Goal: Task Accomplishment & Management: Use online tool/utility

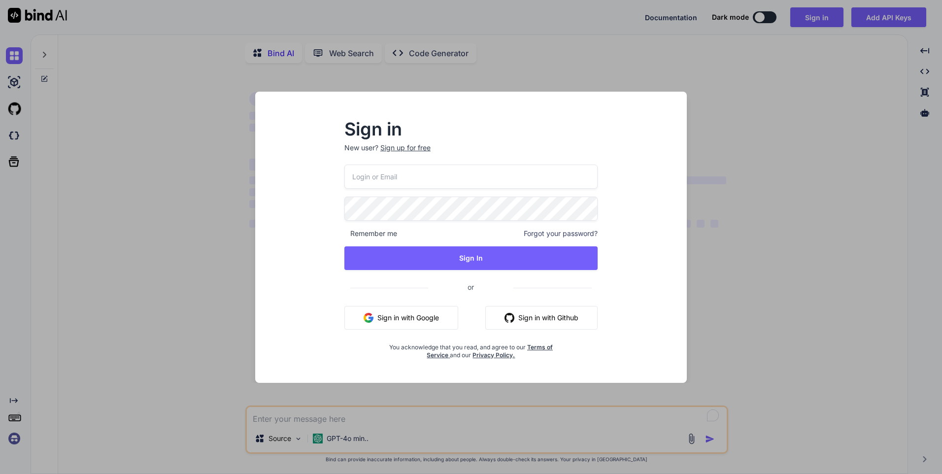
type input "[EMAIL_ADDRESS][DOMAIN_NAME]"
type textarea "x"
click at [430, 316] on button "Sign in with Google" at bounding box center [402, 318] width 114 height 24
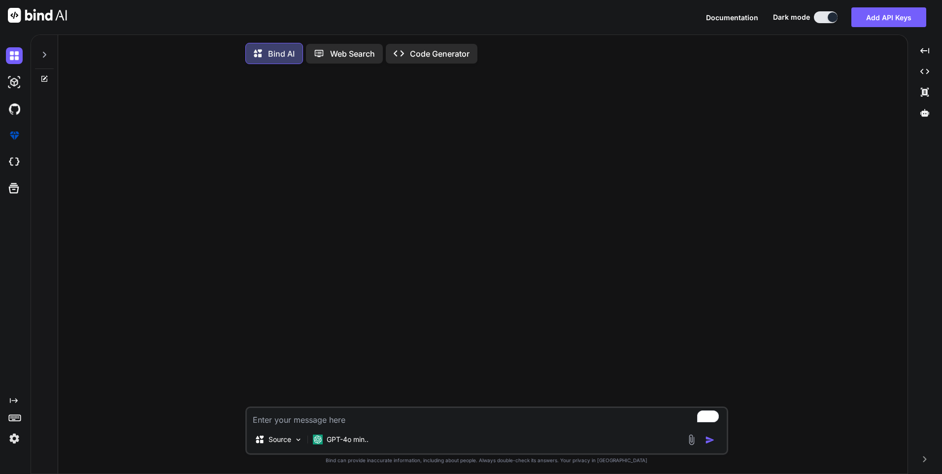
click at [289, 425] on textarea "To enrich screen reader interactions, please activate Accessibility in Grammarl…" at bounding box center [487, 417] width 480 height 18
paste textarea "• Verify on-boarding flow of Review Collector Application."
click at [347, 421] on textarea "create test case for • Verify on-boarding flow of Review Collector Application." at bounding box center [487, 417] width 480 height 18
click at [378, 369] on div at bounding box center [487, 239] width 481 height 335
click at [274, 374] on div at bounding box center [487, 239] width 481 height 335
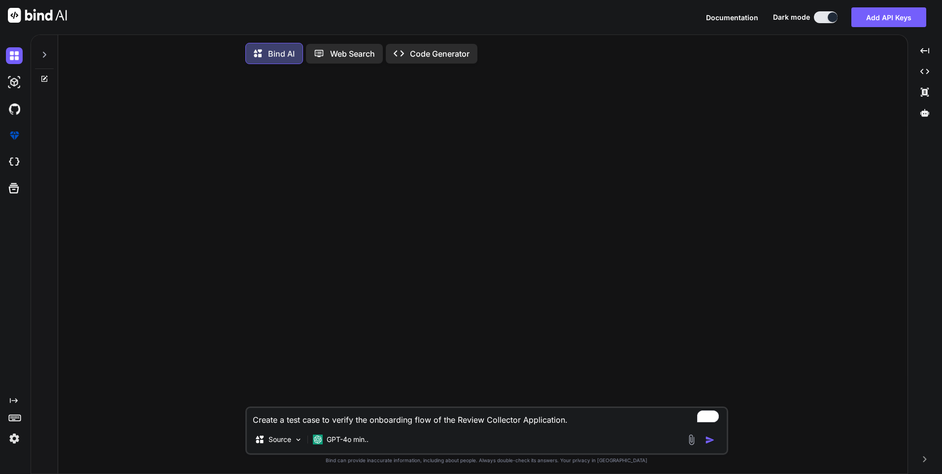
type textarea "Create a test case to verify the onboarding flow of the Review Collector Applic…"
click at [706, 443] on img "button" at bounding box center [710, 440] width 10 height 10
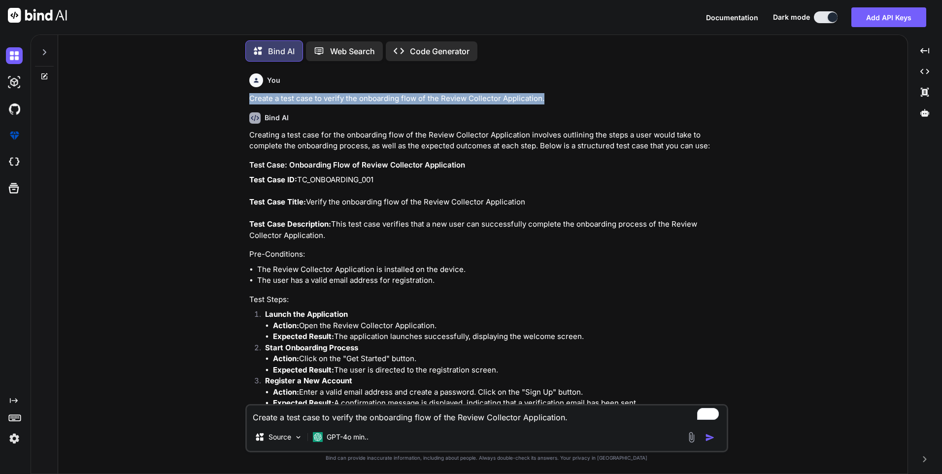
drag, startPoint x: 247, startPoint y: 97, endPoint x: 598, endPoint y: 90, distance: 351.5
click at [598, 90] on div "You Create a test case to verify the onboarding flow of the Review Collector Ap…" at bounding box center [487, 236] width 481 height 335
copy p "Create a test case to verify the onboarding flow of the Review Collector Applic…"
click at [280, 419] on textarea "Create a test case to verify the onboarding flow of the Review Collector Applic…" at bounding box center [487, 415] width 480 height 18
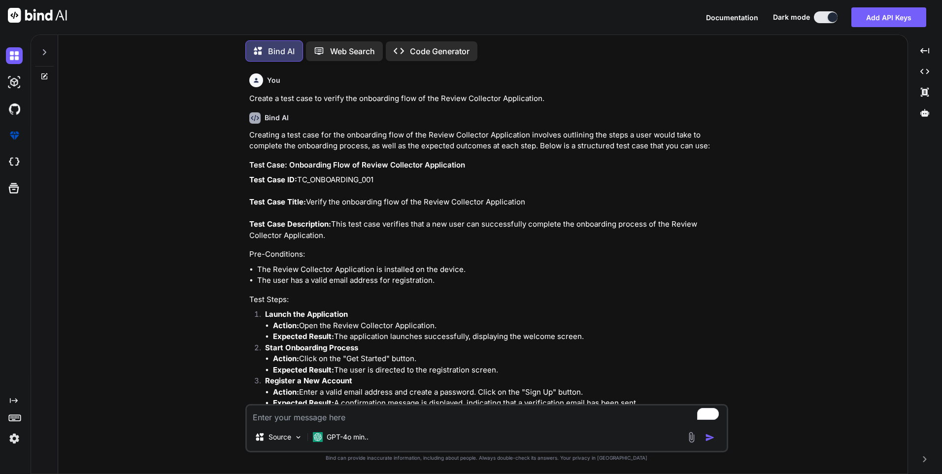
paste textarea "Create a test case to verify the onboarding flow of the Review Collector Applic…"
click at [322, 418] on textarea "Create a test case to verify the onboarding flow of the Review Collector Applic…" at bounding box center [487, 415] width 480 height 18
click at [321, 419] on textarea "Create a test case and expected result to verify the onboarding flow of the Rev…" at bounding box center [487, 415] width 480 height 18
type textarea "Create a test case with steps and expected results to verify the onboarding flo…"
click at [714, 437] on img "button" at bounding box center [710, 438] width 10 height 10
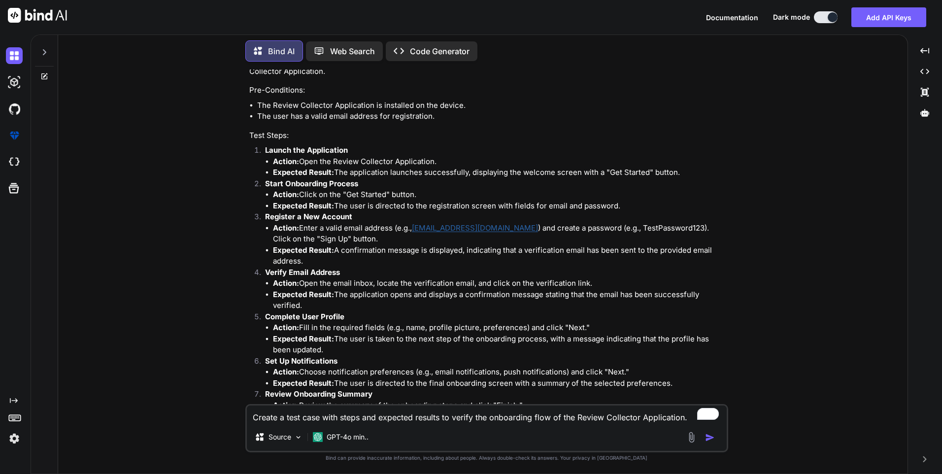
scroll to position [792, 0]
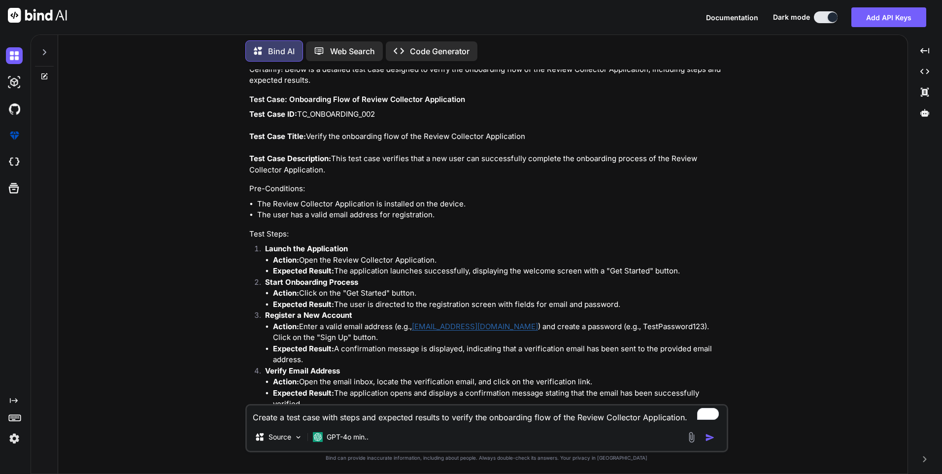
click at [267, 248] on strong "Launch the Application" at bounding box center [306, 248] width 83 height 9
click at [303, 415] on textarea "Create a test case with steps and expected results to verify the onboarding flo…" at bounding box center [487, 415] width 480 height 18
paste textarea "• Verify on-boarding flow of Customer Bridge Application."
click at [338, 416] on textarea "create a test cases • Verify on-boarding flow of Customer Bridge Application." at bounding box center [487, 415] width 480 height 18
click at [325, 415] on textarea "create a test cases verify on-boarding flow of Customer Bridge Application." at bounding box center [487, 415] width 480 height 18
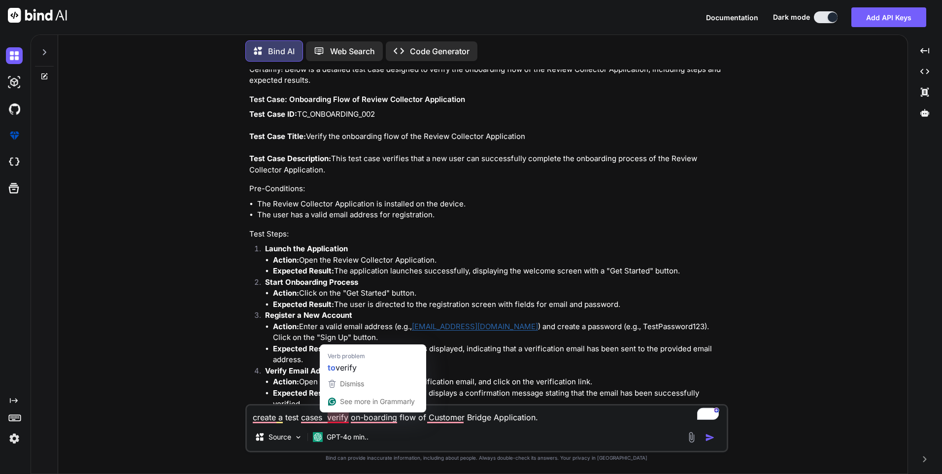
click at [329, 415] on textarea "create a test cases verify on-boarding flow of Customer Bridge Application." at bounding box center [487, 415] width 480 height 18
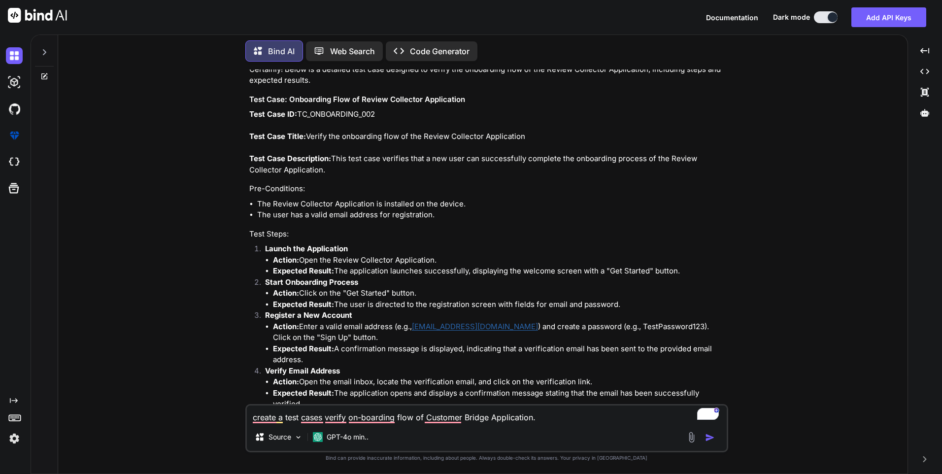
type textarea "create a test cases verify on-boarding flow of Customer Bridge Application."
click at [713, 442] on img "button" at bounding box center [710, 438] width 10 height 10
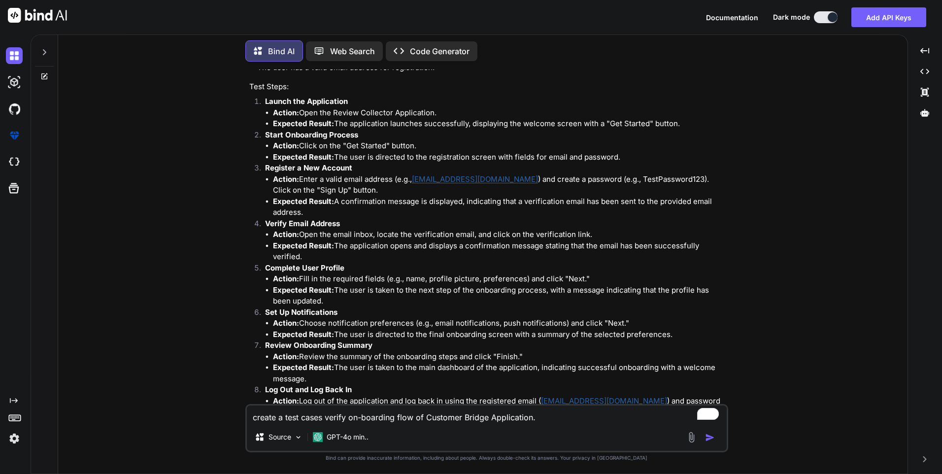
scroll to position [955, 0]
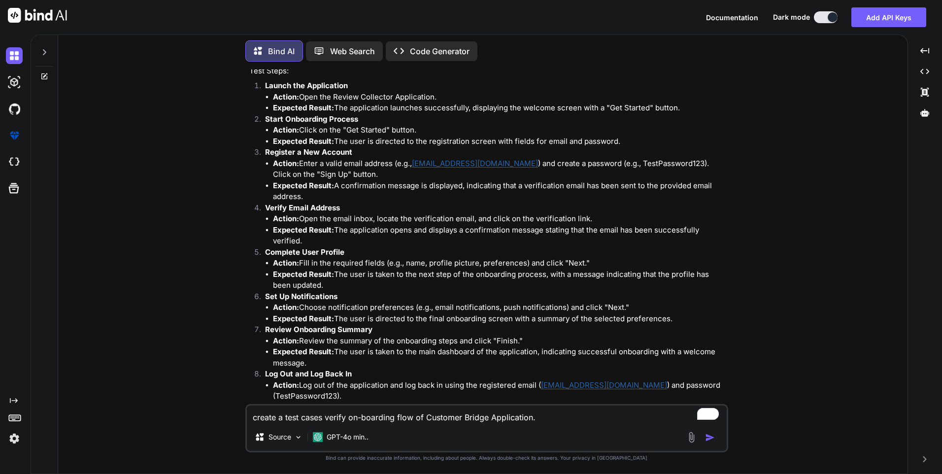
click at [276, 417] on textarea "create a test cases verify on-boarding flow of Customer Bridge Application." at bounding box center [487, 415] width 480 height 18
paste textarea " Worked on to test the scanner flow in CFS device while check-in."
click at [342, 415] on textarea "create test cases for  Worked on to test the scanner flow in CFS device while …" at bounding box center [487, 415] width 480 height 18
type textarea "create test cases for worked on to test the scanner flow in CFS device while ch…"
click at [707, 437] on img "button" at bounding box center [710, 438] width 10 height 10
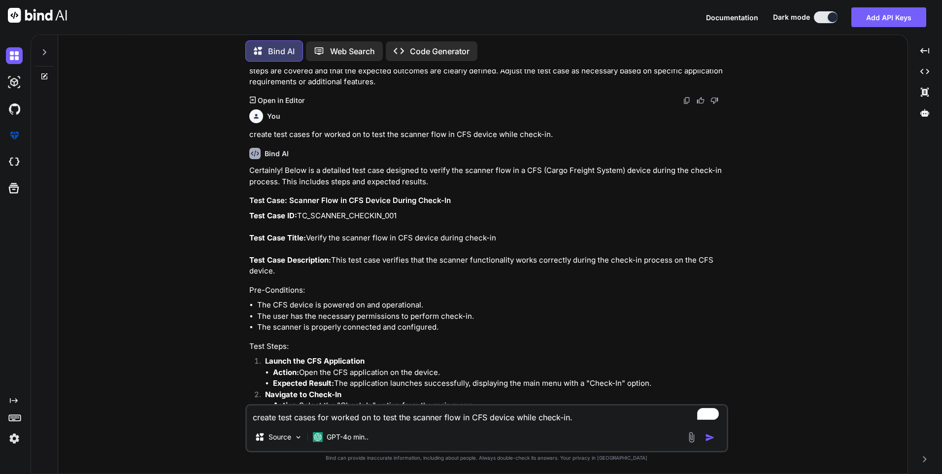
scroll to position [2281, 0]
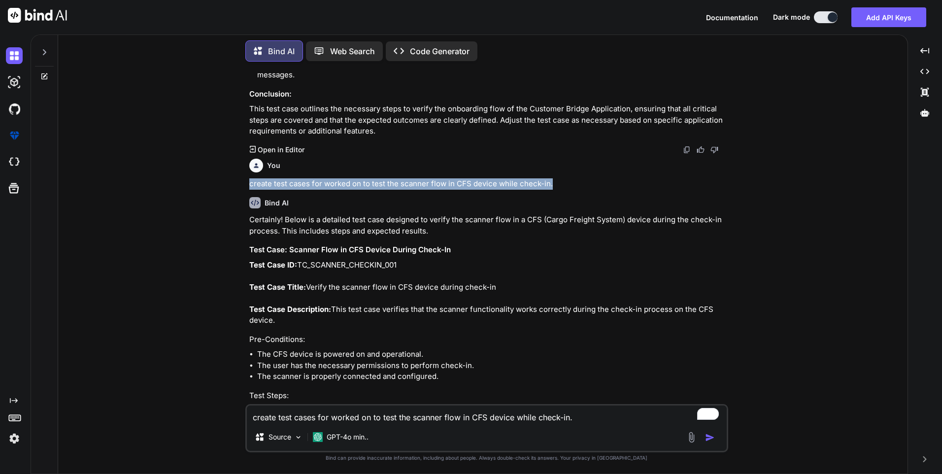
drag, startPoint x: 246, startPoint y: 183, endPoint x: 555, endPoint y: 182, distance: 309.0
click at [555, 182] on div "You Create a test case to verify the onboarding flow of the Review Collector Ap…" at bounding box center [486, 271] width 483 height 404
copy p "create test cases for worked on to test the scanner flow in CFS device while ch…"
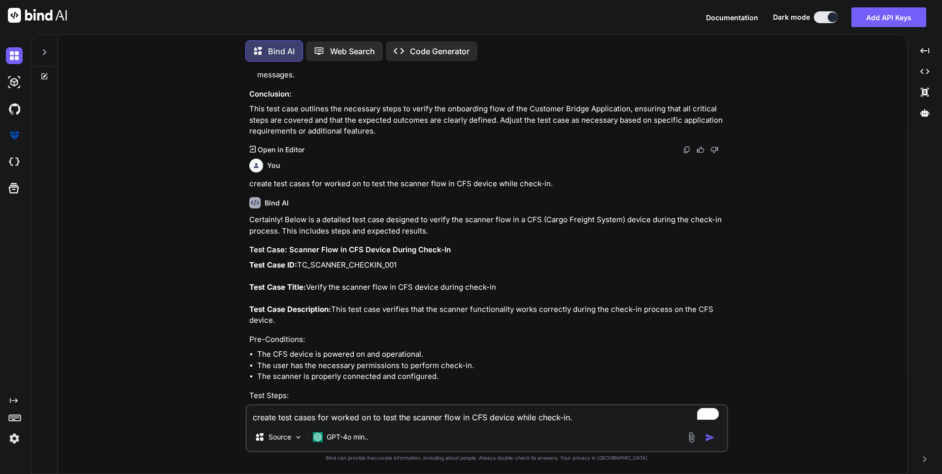
click at [294, 414] on textarea "create test cases for worked on to test the scanner flow in CFS device while ch…" at bounding box center [487, 415] width 480 height 18
paste textarea "create test cases for worked on to test the scanner flow in CFS device while ch…"
click at [278, 418] on textarea "create test cases for worked on to test the scanner flow in CFS device while ch…" at bounding box center [487, 415] width 480 height 18
click at [326, 415] on textarea "create 10 test cases for worked on to test the scanner flow in CFS device while…" at bounding box center [487, 415] width 480 height 18
type textarea "create 10 test cases with expected result for worked on to test the scanner flo…"
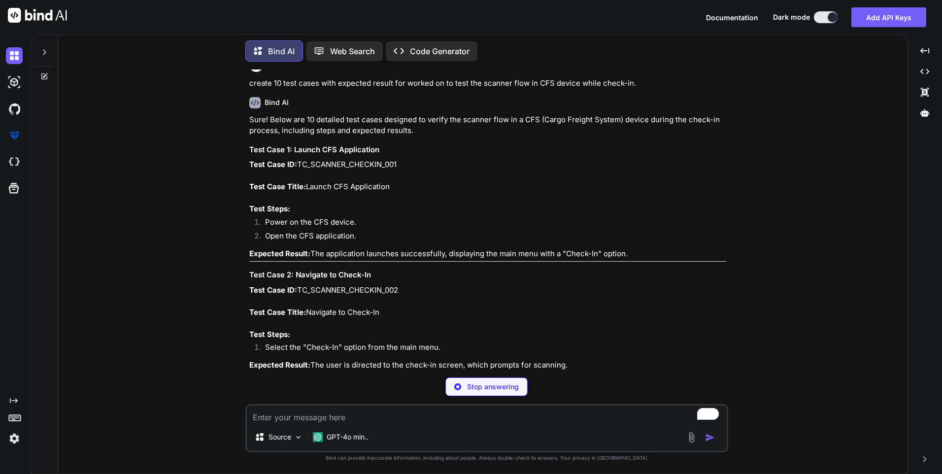
scroll to position [3120, 0]
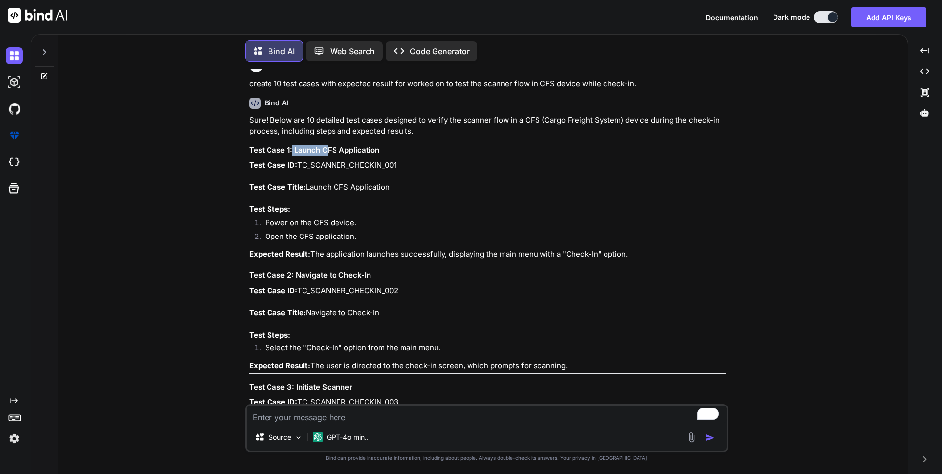
drag, startPoint x: 293, startPoint y: 149, endPoint x: 340, endPoint y: 146, distance: 46.9
click at [335, 145] on h3 "Test Case 1: Launch CFS Application" at bounding box center [487, 150] width 477 height 11
drag, startPoint x: 340, startPoint y: 146, endPoint x: 383, endPoint y: 154, distance: 44.1
drag, startPoint x: 384, startPoint y: 149, endPoint x: 295, endPoint y: 150, distance: 88.7
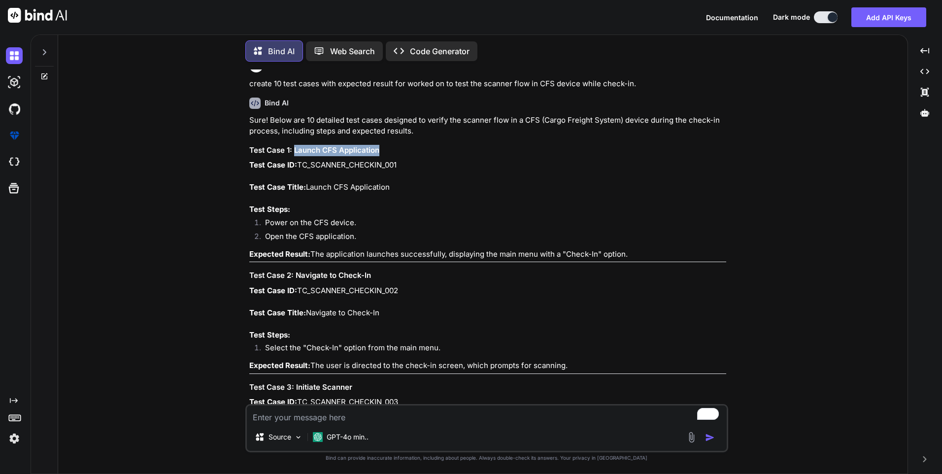
click at [295, 150] on h3 "Test Case 1: Launch CFS Application" at bounding box center [487, 150] width 477 height 11
copy h3 "Launch CFS Application"
click at [304, 182] on strong "Test Case Title:" at bounding box center [277, 186] width 57 height 9
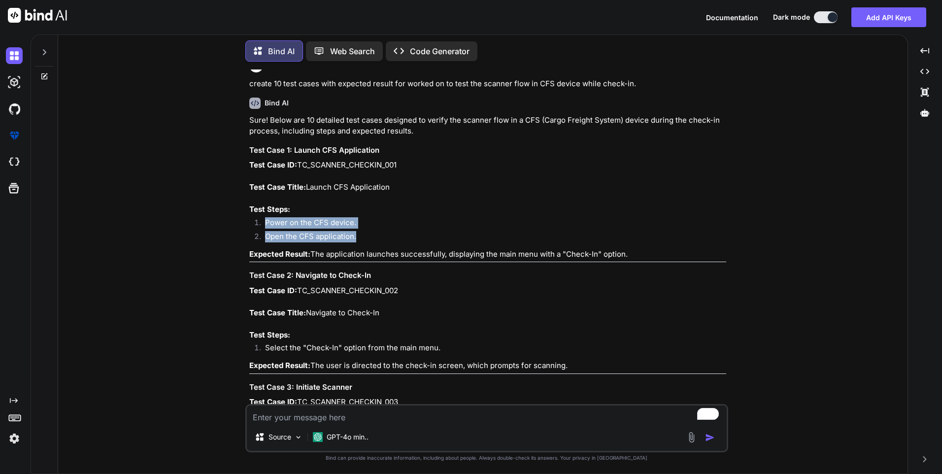
drag, startPoint x: 377, startPoint y: 233, endPoint x: 247, endPoint y: 219, distance: 130.3
click at [247, 219] on div "You Create a test case to verify the onboarding flow of the Review Collector Ap…" at bounding box center [487, 236] width 481 height 335
copy ol "Power on the CFS device. Open the CFS application."
click at [382, 321] on p "Test Case ID: TC_SCANNER_CHECKIN_002 Test Case Title: Navigate to Check-In Test…" at bounding box center [487, 313] width 477 height 56
drag, startPoint x: 313, startPoint y: 250, endPoint x: 638, endPoint y: 252, distance: 324.3
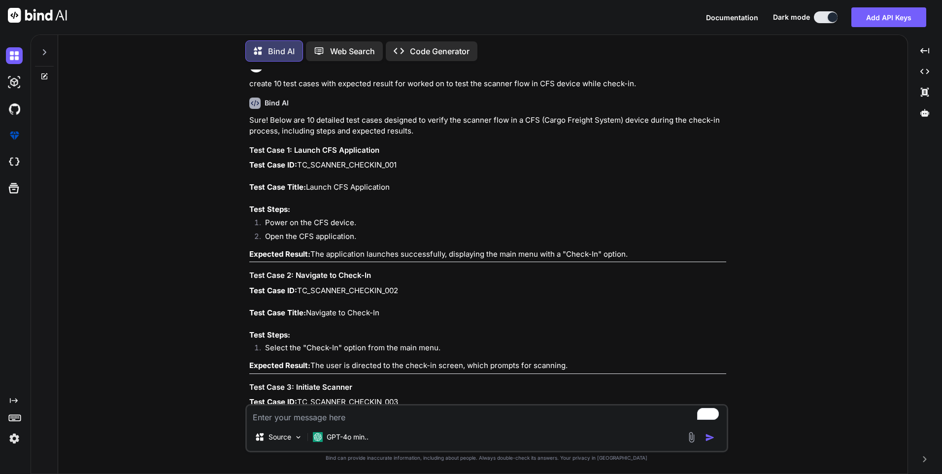
click at [638, 252] on p "Expected Result: The application launches successfully, displaying the main men…" at bounding box center [487, 254] width 477 height 11
copy p "The application launches successfully, displaying the main menu with a "Check-I…"
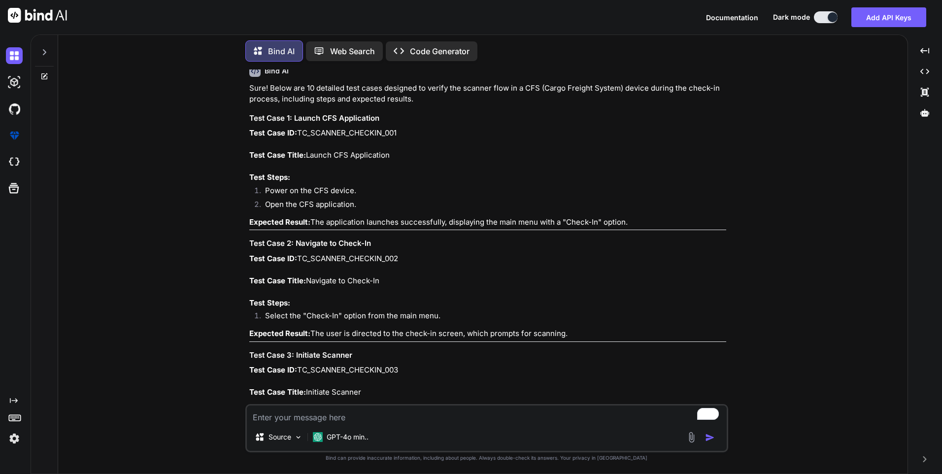
scroll to position [3170, 0]
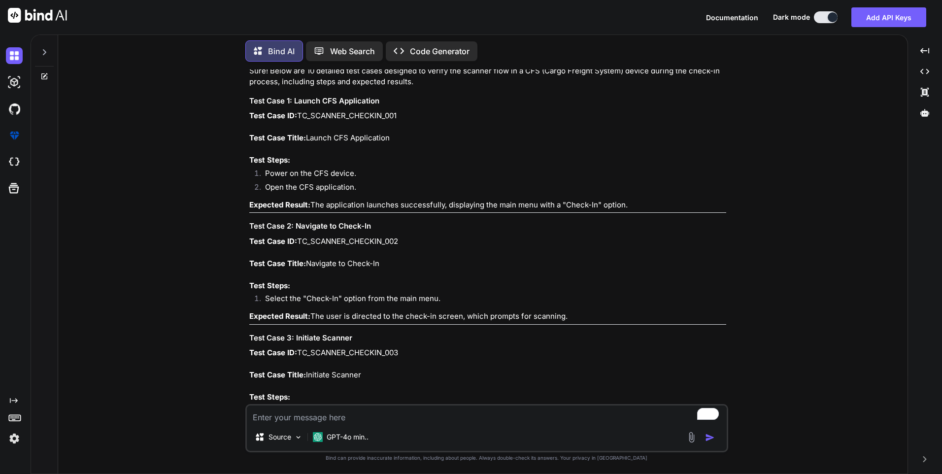
click at [332, 236] on p "Test Case ID: TC_SCANNER_CHECKIN_002 Test Case Title: Navigate to Check-In Test…" at bounding box center [487, 264] width 477 height 56
drag, startPoint x: 294, startPoint y: 223, endPoint x: 380, endPoint y: 222, distance: 85.8
click at [380, 222] on h3 "Test Case 2: Navigate to Check-In" at bounding box center [487, 226] width 477 height 11
copy h3 "Navigate to Check-In"
drag, startPoint x: 266, startPoint y: 295, endPoint x: 445, endPoint y: 294, distance: 178.9
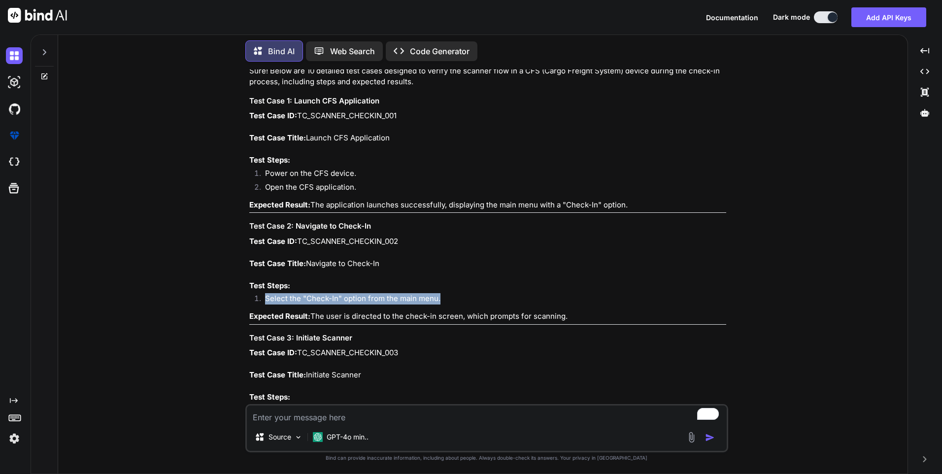
click at [445, 294] on li "Select the "Check-In" option from the main menu." at bounding box center [491, 300] width 469 height 14
copy li "Select the "Check-In" option from the main menu."
drag, startPoint x: 312, startPoint y: 311, endPoint x: 576, endPoint y: 306, distance: 263.2
copy p "The user is directed to the check-in screen, which prompts for scanning."
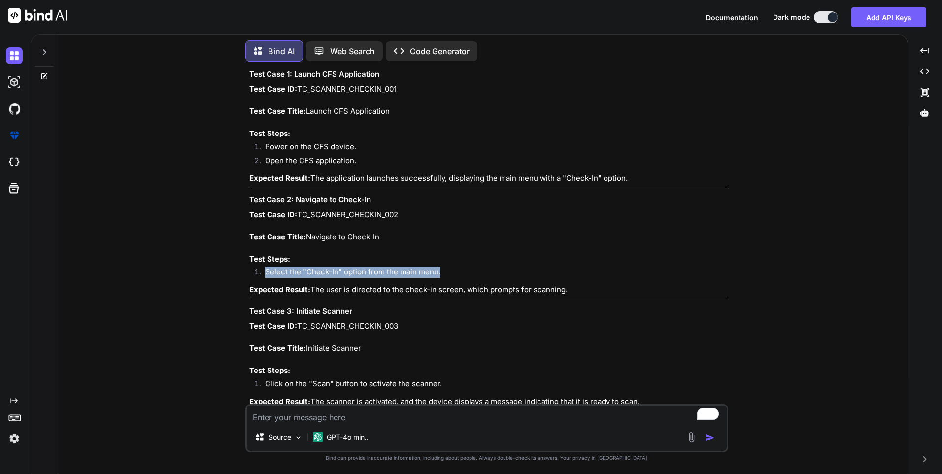
scroll to position [3219, 0]
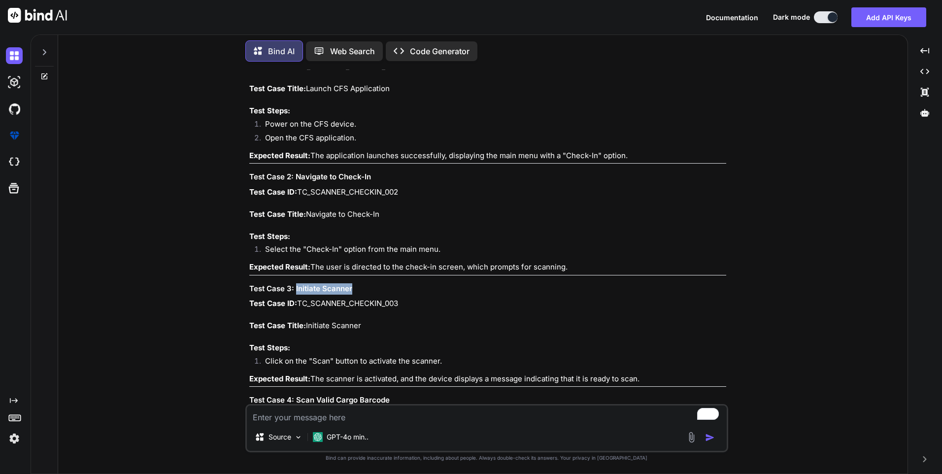
drag, startPoint x: 295, startPoint y: 286, endPoint x: 354, endPoint y: 283, distance: 59.7
click at [354, 283] on h3 "Test Case 3: Initiate Scanner" at bounding box center [487, 288] width 477 height 11
copy h3 "Initiate Scanner"
click at [317, 364] on li "Click on the "Scan" button to activate the scanner." at bounding box center [491, 363] width 469 height 14
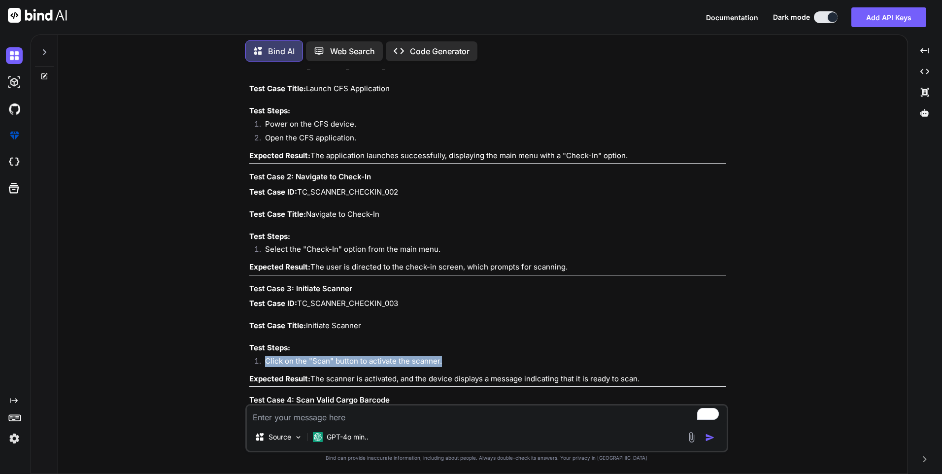
drag, startPoint x: 267, startPoint y: 356, endPoint x: 461, endPoint y: 360, distance: 194.2
click at [461, 360] on li "Click on the "Scan" button to activate the scanner." at bounding box center [491, 363] width 469 height 14
copy li "Click on the "Scan" button to activate the scanner."
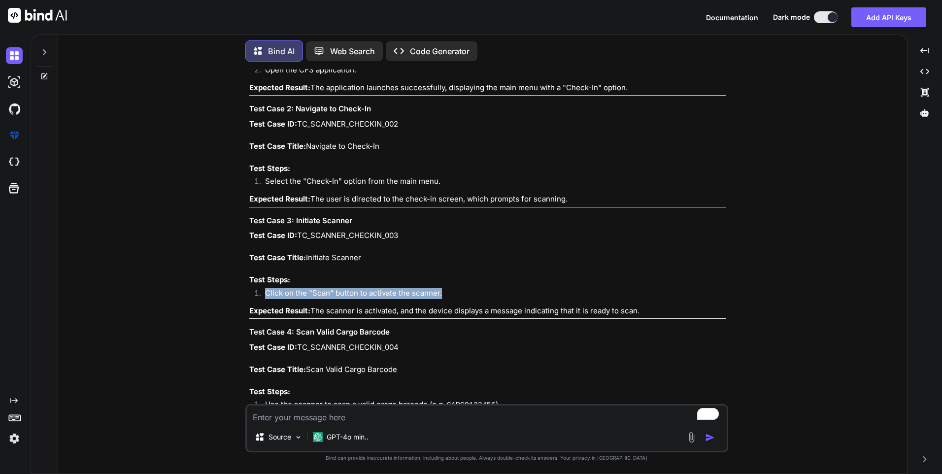
scroll to position [3318, 0]
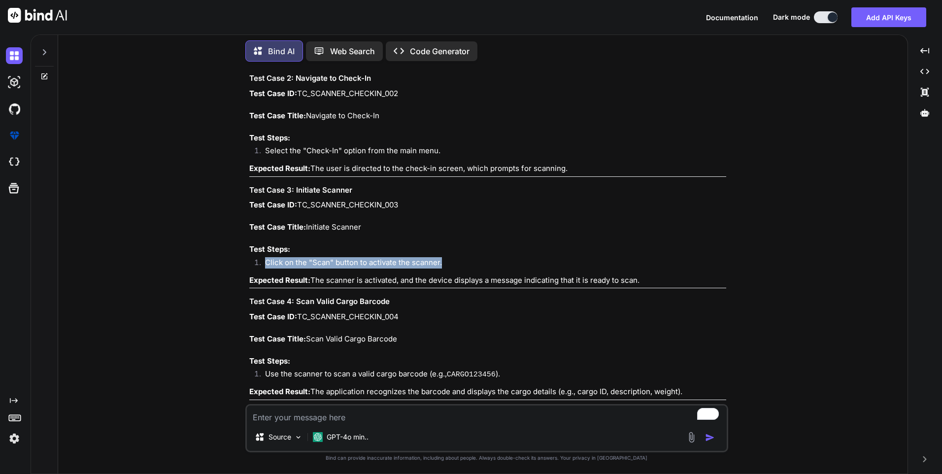
drag, startPoint x: 312, startPoint y: 275, endPoint x: 678, endPoint y: 278, distance: 366.2
click at [678, 278] on p "Expected Result: The scanner is activated, and the device displays a message in…" at bounding box center [487, 280] width 477 height 11
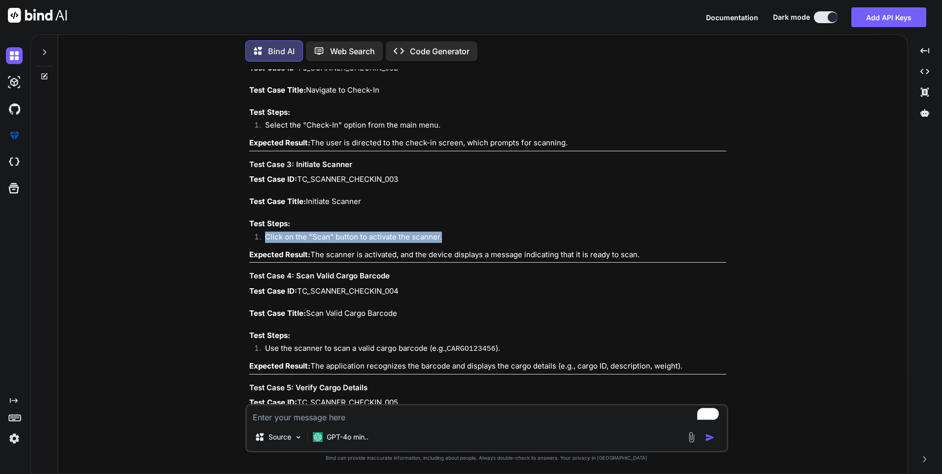
scroll to position [3367, 0]
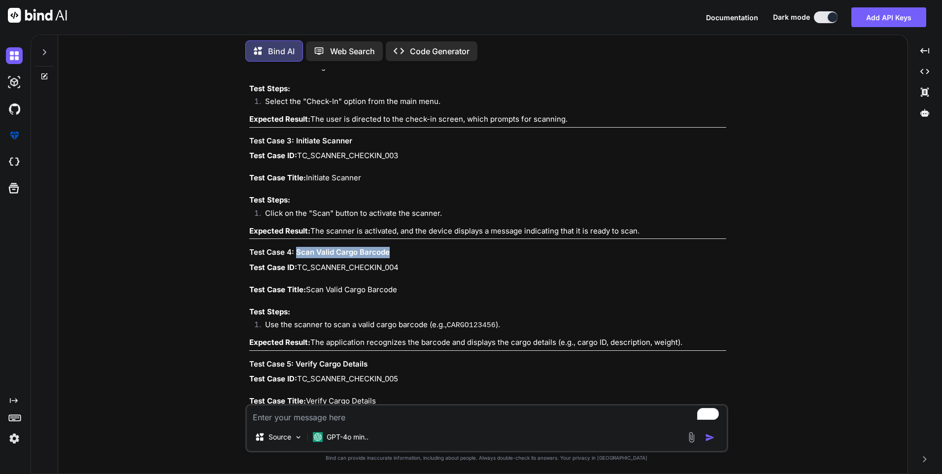
drag, startPoint x: 389, startPoint y: 251, endPoint x: 296, endPoint y: 251, distance: 92.7
click at [296, 251] on h3 "Test Case 4: Scan Valid Cargo Barcode" at bounding box center [487, 252] width 477 height 11
click at [335, 275] on p "Test Case ID: TC_SCANNER_CHECKIN_004 Test Case Title: Scan Valid Cargo Barcode …" at bounding box center [487, 290] width 477 height 56
click at [308, 288] on p "Test Case ID: TC_SCANNER_CHECKIN_004 Test Case Title: Scan Valid Cargo Barcode …" at bounding box center [487, 290] width 477 height 56
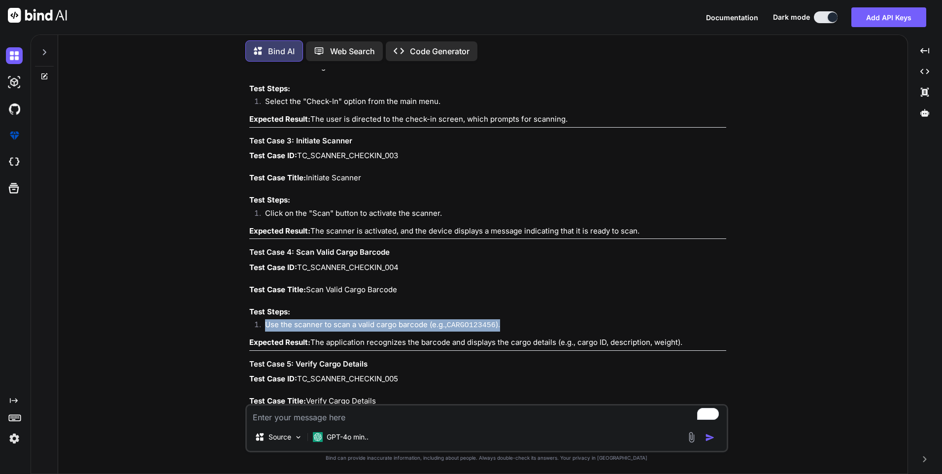
drag, startPoint x: 267, startPoint y: 320, endPoint x: 508, endPoint y: 325, distance: 241.6
click at [508, 325] on li "Use the scanner to scan a valid cargo barcode (e.g., CARGO123456 )." at bounding box center [491, 326] width 469 height 14
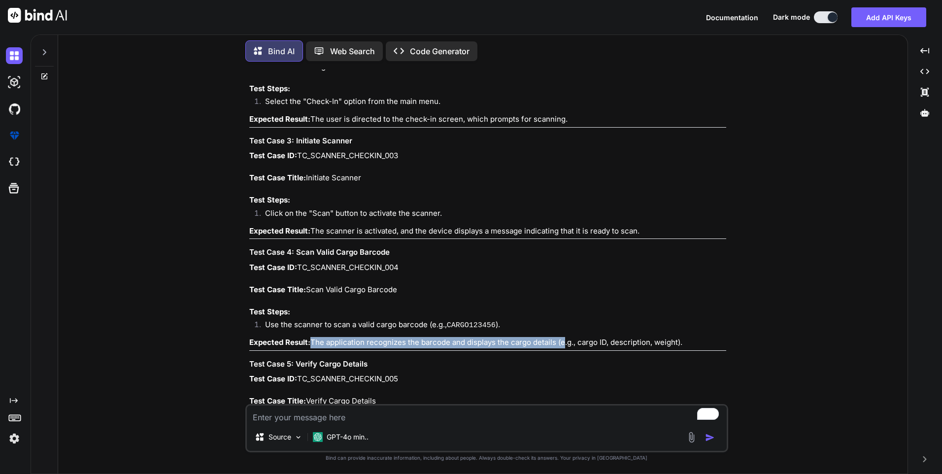
drag, startPoint x: 311, startPoint y: 338, endPoint x: 564, endPoint y: 337, distance: 253.3
click at [563, 337] on p "Expected Result: The application recognizes the barcode and displays the cargo …" at bounding box center [487, 342] width 477 height 11
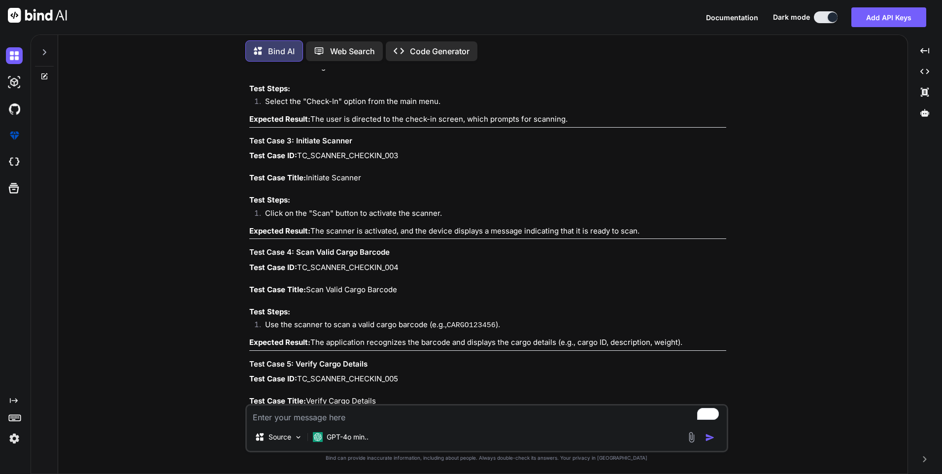
drag, startPoint x: 564, startPoint y: 337, endPoint x: 643, endPoint y: 339, distance: 78.4
click at [643, 339] on p "Expected Result: The application recognizes the barcode and displays the cargo …" at bounding box center [487, 342] width 477 height 11
drag, startPoint x: 688, startPoint y: 339, endPoint x: 313, endPoint y: 343, distance: 374.6
click at [313, 343] on p "Expected Result: The application recognizes the barcode and displays the cargo …" at bounding box center [487, 342] width 477 height 11
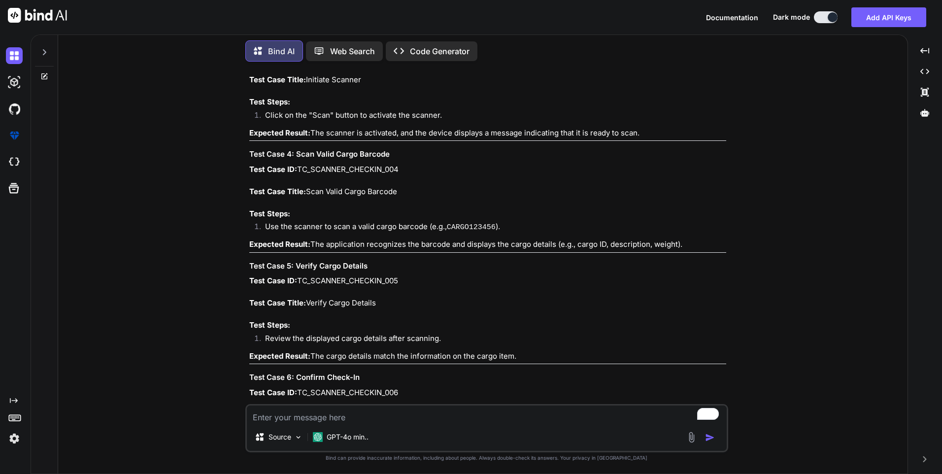
scroll to position [3465, 0]
drag, startPoint x: 371, startPoint y: 262, endPoint x: 320, endPoint y: 265, distance: 50.3
click at [320, 265] on h3 "Test Case 5: Verify Cargo Details" at bounding box center [487, 265] width 477 height 11
drag, startPoint x: 265, startPoint y: 334, endPoint x: 448, endPoint y: 337, distance: 182.9
click at [448, 337] on li "Review the displayed cargo details after scanning." at bounding box center [491, 340] width 469 height 14
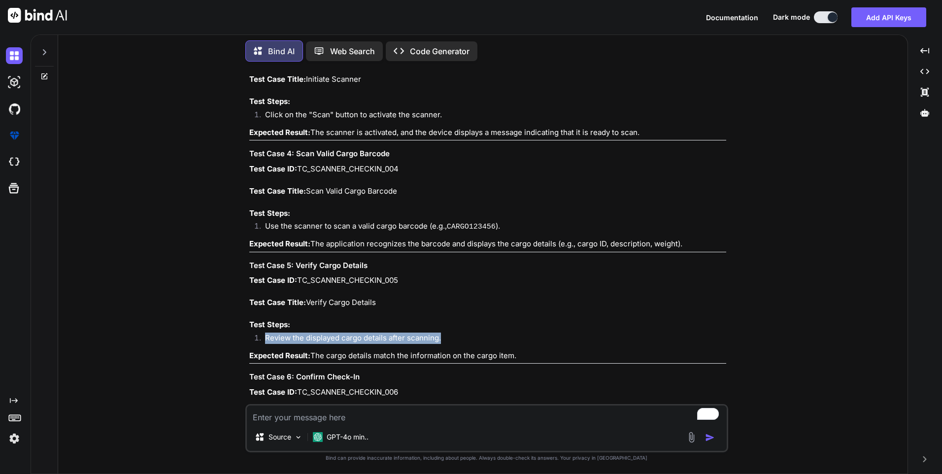
scroll to position [3515, 0]
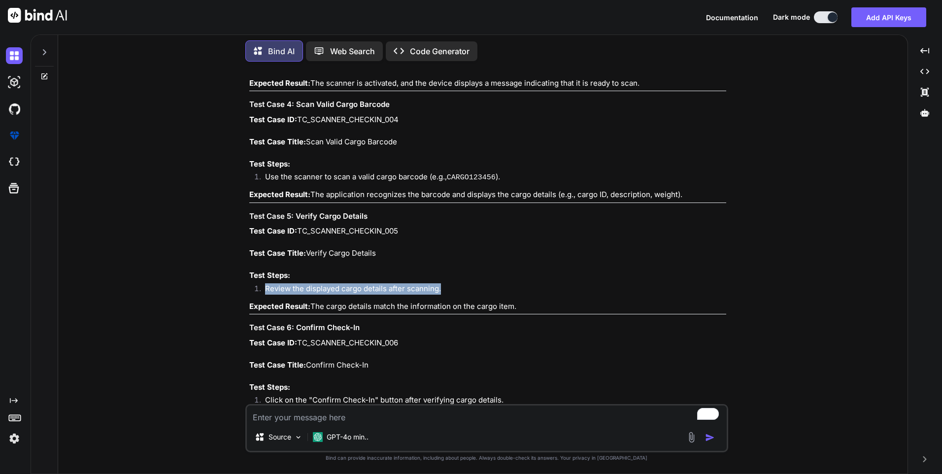
drag, startPoint x: 517, startPoint y: 302, endPoint x: 313, endPoint y: 303, distance: 203.6
click at [313, 303] on p "Expected Result: The cargo details match the information on the cargo item." at bounding box center [487, 306] width 477 height 11
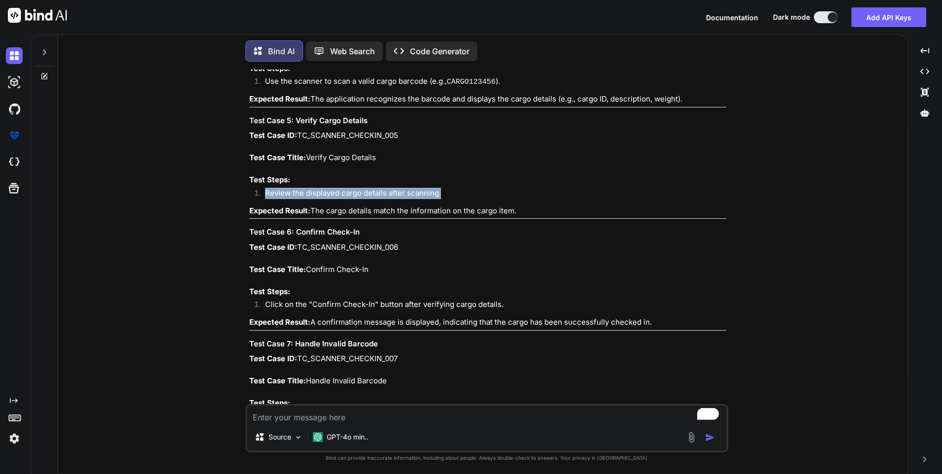
scroll to position [3613, 0]
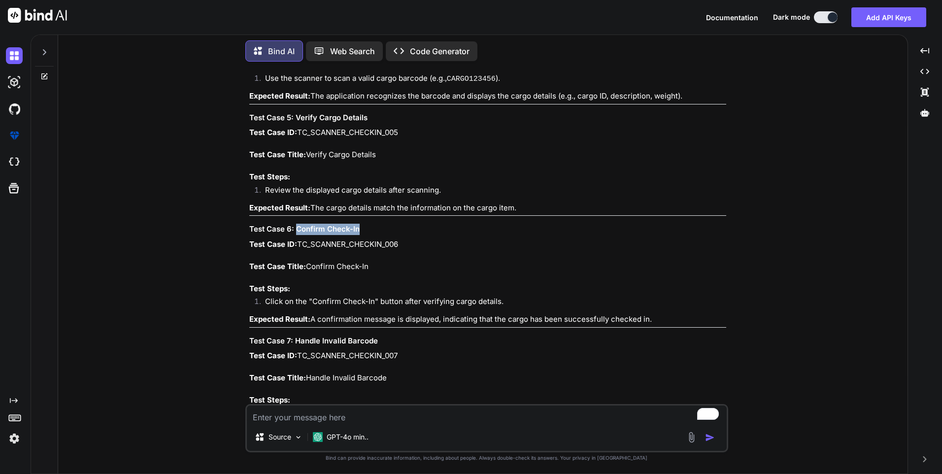
drag, startPoint x: 296, startPoint y: 223, endPoint x: 380, endPoint y: 229, distance: 84.0
click at [380, 229] on h3 "Test Case 6: Confirm Check-In" at bounding box center [487, 229] width 477 height 11
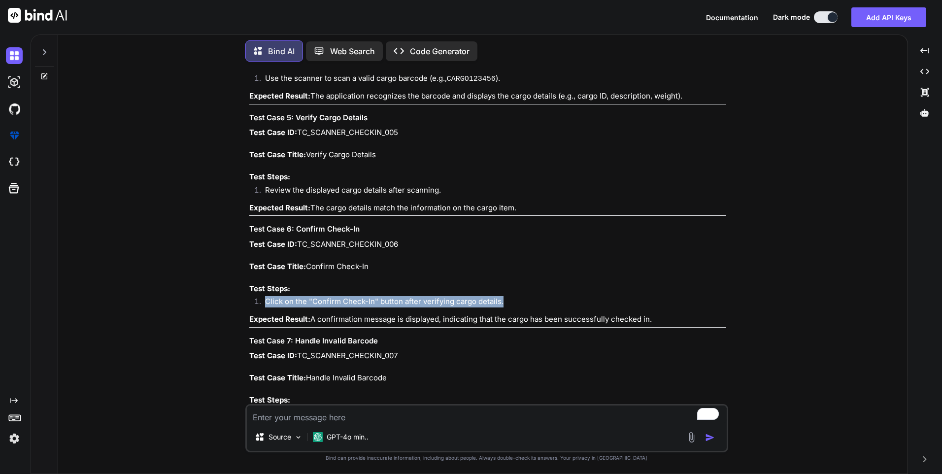
drag, startPoint x: 266, startPoint y: 298, endPoint x: 535, endPoint y: 300, distance: 269.1
click at [535, 300] on li "Click on the "Confirm Check-In" button after verifying cargo details." at bounding box center [491, 303] width 469 height 14
drag, startPoint x: 311, startPoint y: 316, endPoint x: 668, endPoint y: 318, distance: 356.3
click at [668, 318] on p "Expected Result: A confirmation message is displayed, indicating that the cargo…" at bounding box center [487, 319] width 477 height 11
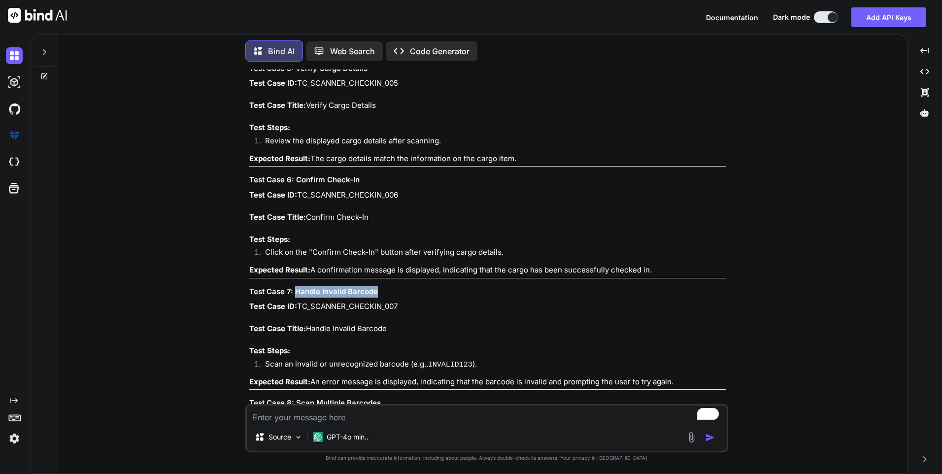
drag, startPoint x: 296, startPoint y: 290, endPoint x: 406, endPoint y: 290, distance: 109.4
click at [406, 290] on h3 "Test Case 7: Handle Invalid Barcode" at bounding box center [487, 291] width 477 height 11
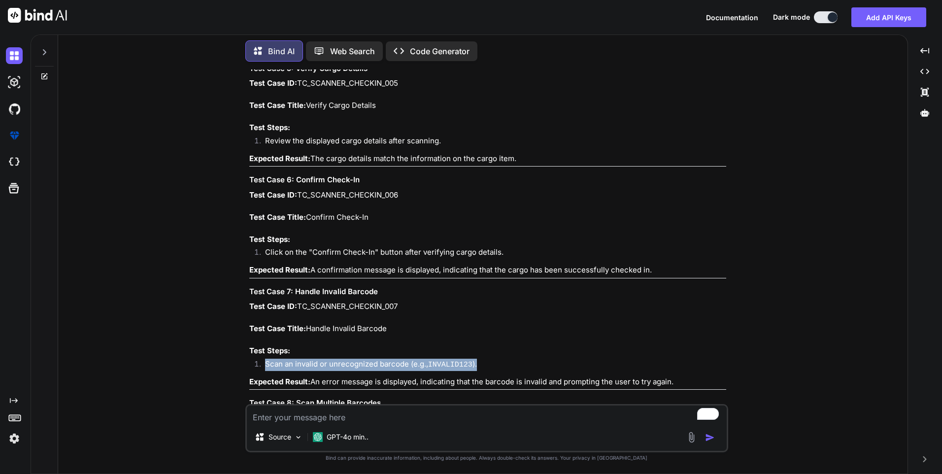
drag, startPoint x: 265, startPoint y: 359, endPoint x: 495, endPoint y: 363, distance: 230.7
click at [495, 363] on li "Scan an invalid or unrecognized barcode (e.g., INVALID123 )." at bounding box center [491, 366] width 469 height 14
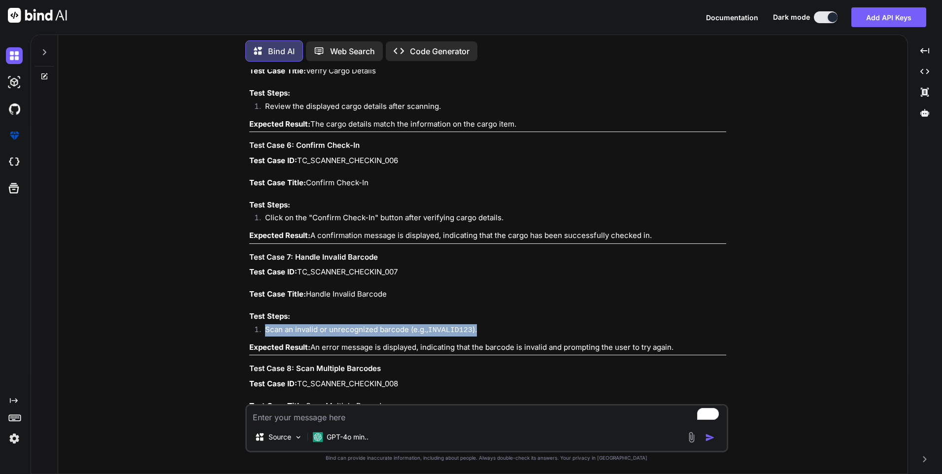
scroll to position [3712, 0]
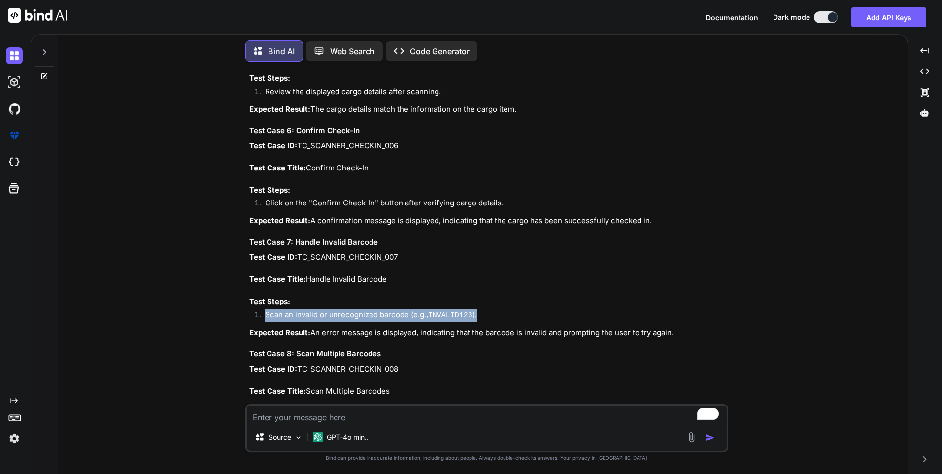
drag, startPoint x: 313, startPoint y: 330, endPoint x: 680, endPoint y: 334, distance: 366.2
click at [680, 334] on p "Expected Result: An error message is displayed, indicating that the barcode is …" at bounding box center [487, 332] width 477 height 11
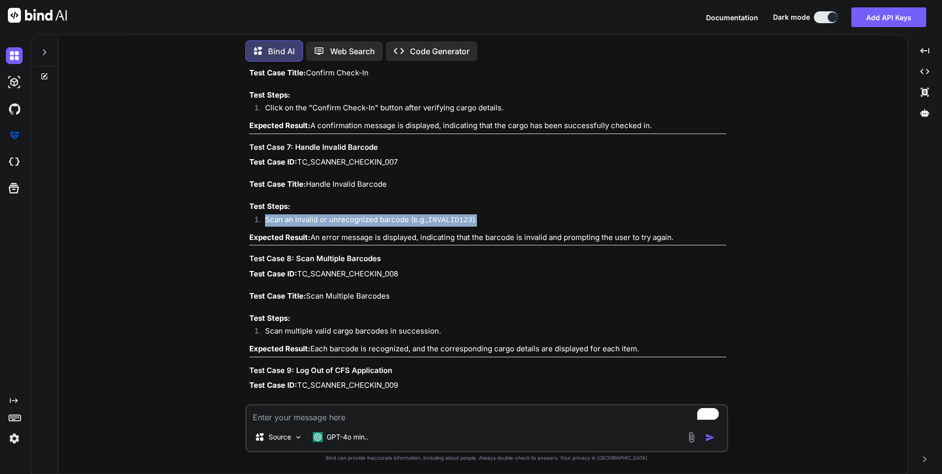
scroll to position [3810, 0]
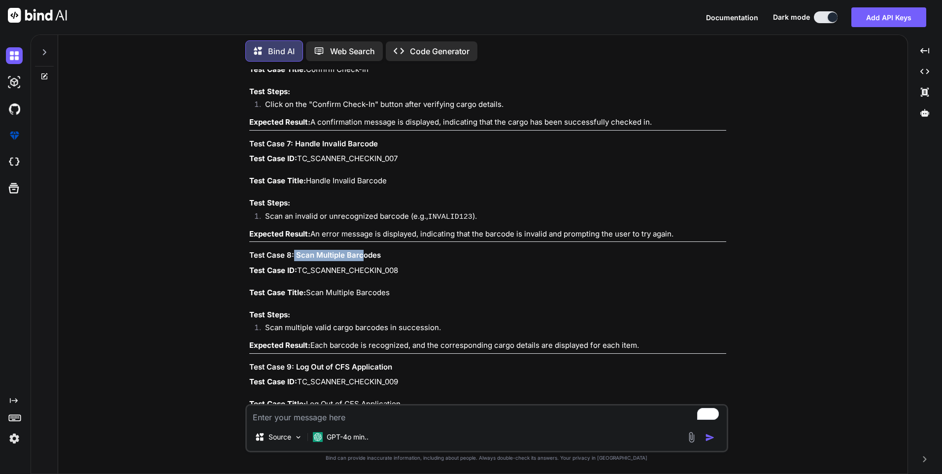
drag, startPoint x: 294, startPoint y: 251, endPoint x: 372, endPoint y: 243, distance: 77.8
click at [366, 243] on div "Sure! Below are 10 detailed test cases designed to verify the scanner flow in a…" at bounding box center [487, 14] width 477 height 1178
drag, startPoint x: 372, startPoint y: 243, endPoint x: 390, endPoint y: 253, distance: 21.4
click at [392, 253] on h3 "Test Case 8: Scan Multiple Barcodes" at bounding box center [487, 255] width 477 height 11
drag, startPoint x: 382, startPoint y: 253, endPoint x: 299, endPoint y: 249, distance: 83.9
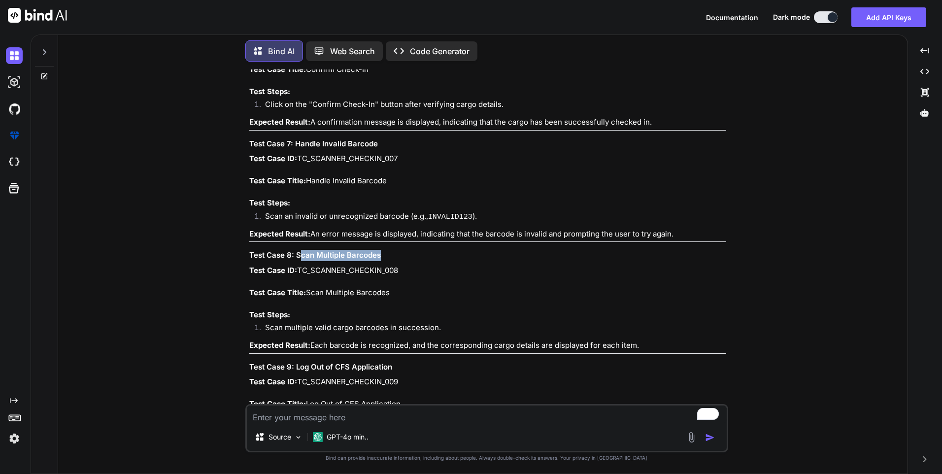
click at [299, 250] on h3 "Test Case 8: Scan Multiple Barcodes" at bounding box center [487, 255] width 477 height 11
click at [299, 251] on h3 "Test Case 8: Scan Multiple Barcodes" at bounding box center [487, 255] width 477 height 11
drag, startPoint x: 298, startPoint y: 252, endPoint x: 396, endPoint y: 249, distance: 98.1
click at [396, 250] on h3 "Test Case 8: Scan Multiple Barcodes" at bounding box center [487, 255] width 477 height 11
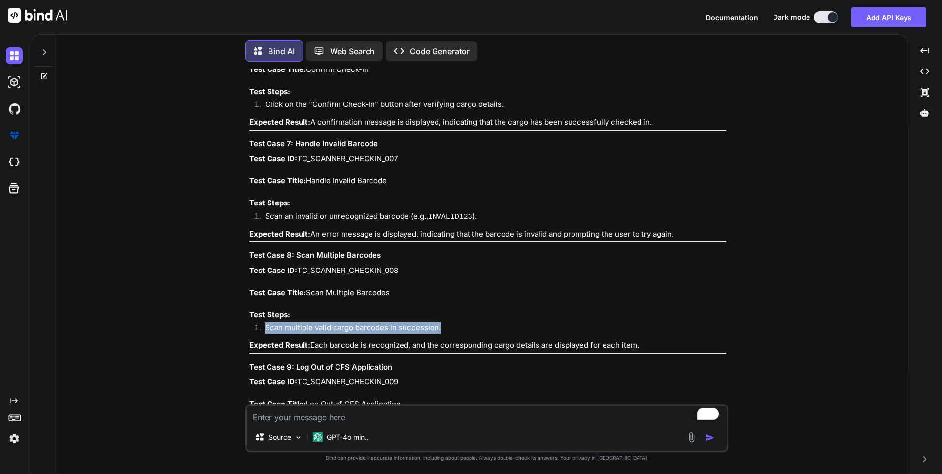
drag, startPoint x: 266, startPoint y: 324, endPoint x: 467, endPoint y: 323, distance: 201.6
click at [467, 323] on li "Scan multiple valid cargo barcodes in succession." at bounding box center [491, 329] width 469 height 14
drag, startPoint x: 313, startPoint y: 344, endPoint x: 644, endPoint y: 341, distance: 330.7
click at [644, 341] on p "Expected Result: Each barcode is recognized, and the corresponding cargo detail…" at bounding box center [487, 345] width 477 height 11
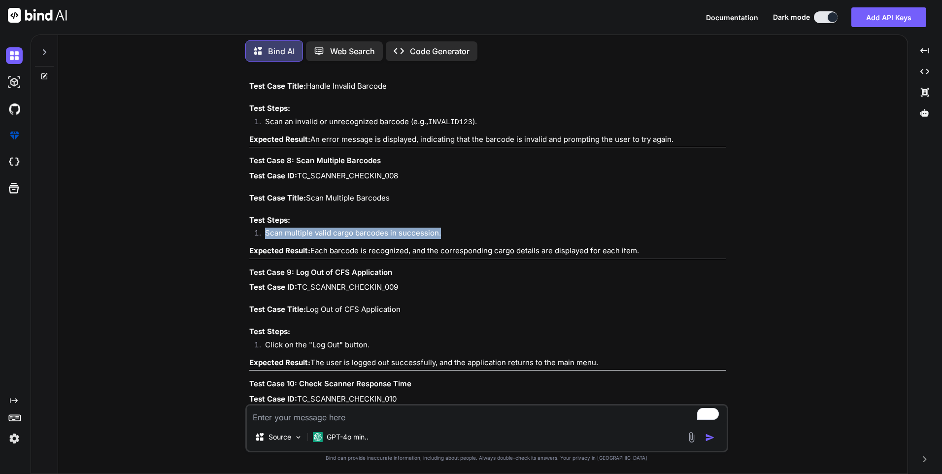
scroll to position [3909, 0]
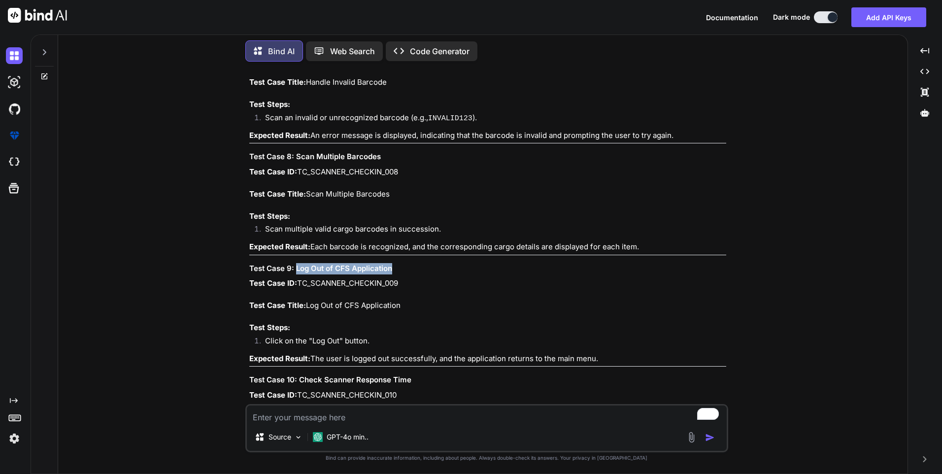
drag, startPoint x: 296, startPoint y: 265, endPoint x: 404, endPoint y: 266, distance: 108.4
click at [404, 266] on h3 "Test Case 9: Log Out of CFS Application" at bounding box center [487, 268] width 477 height 11
drag, startPoint x: 264, startPoint y: 338, endPoint x: 380, endPoint y: 337, distance: 115.3
click at [380, 337] on li "Click on the "Log Out" button." at bounding box center [491, 343] width 469 height 14
drag, startPoint x: 598, startPoint y: 356, endPoint x: 312, endPoint y: 358, distance: 285.9
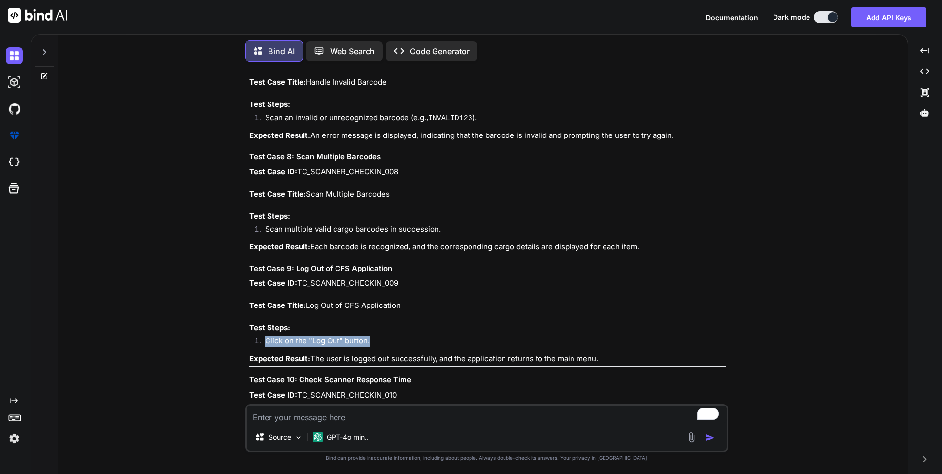
click at [312, 358] on p "Expected Result: The user is logged out successfully, and the application retur…" at bounding box center [487, 358] width 477 height 11
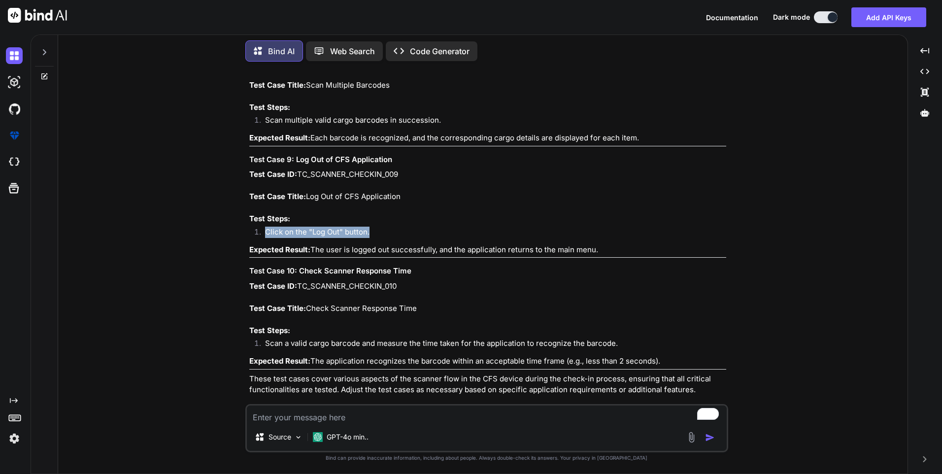
scroll to position [4025, 0]
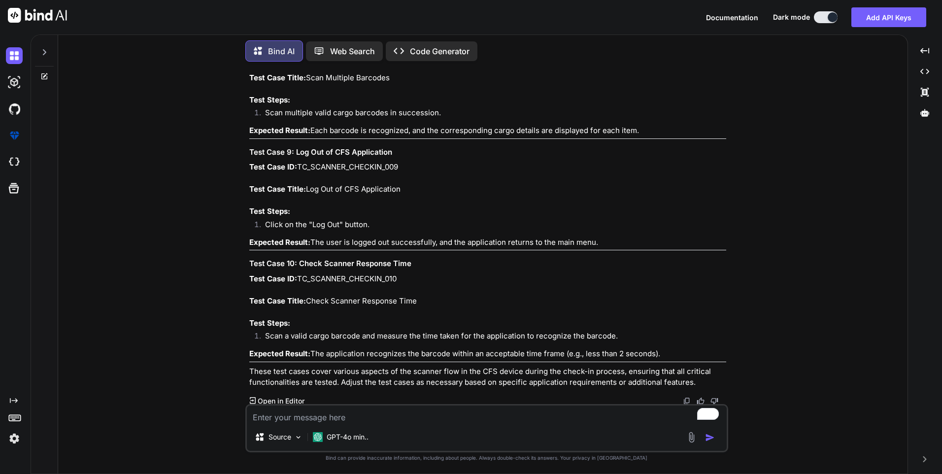
click at [298, 259] on h3 "Test Case 10: Check Scanner Response Time" at bounding box center [487, 263] width 477 height 11
drag, startPoint x: 301, startPoint y: 261, endPoint x: 427, endPoint y: 260, distance: 126.2
click at [427, 260] on h3 "Test Case 10: Check Scanner Response Time" at bounding box center [487, 263] width 477 height 11
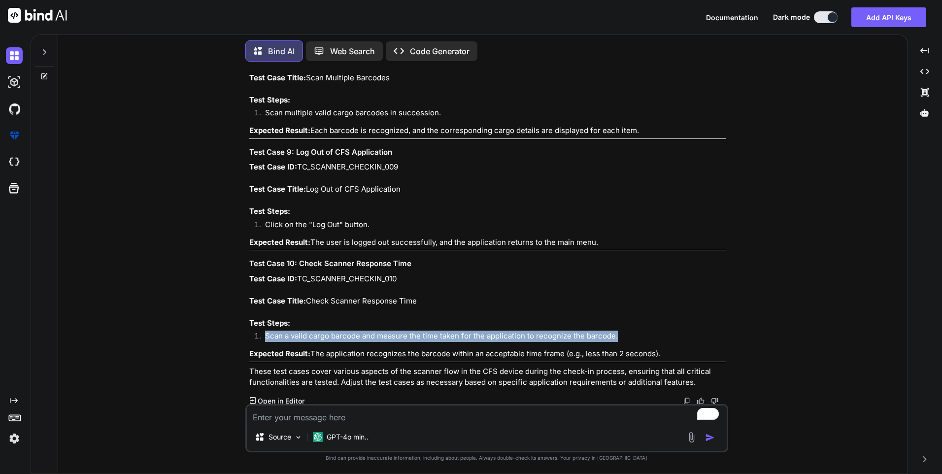
drag, startPoint x: 263, startPoint y: 333, endPoint x: 639, endPoint y: 329, distance: 376.6
click at [639, 331] on li "Scan a valid cargo barcode and measure the time taken for the application to re…" at bounding box center [491, 338] width 469 height 14
drag, startPoint x: 311, startPoint y: 353, endPoint x: 665, endPoint y: 348, distance: 353.9
click at [665, 348] on p "Expected Result: The application recognizes the barcode within an acceptable ti…" at bounding box center [487, 353] width 477 height 11
